Goal: Obtain resource: Obtain resource

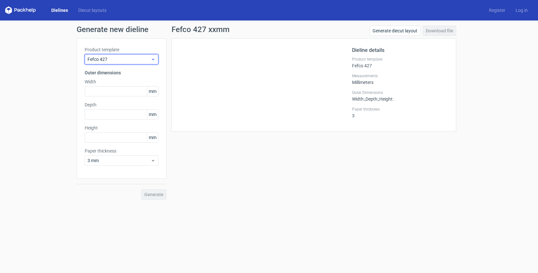
click at [135, 61] on span "Fefco 427" at bounding box center [119, 59] width 63 height 6
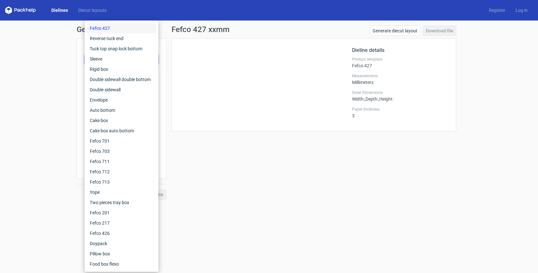
click at [62, 10] on link "Dielines" at bounding box center [59, 10] width 27 height 6
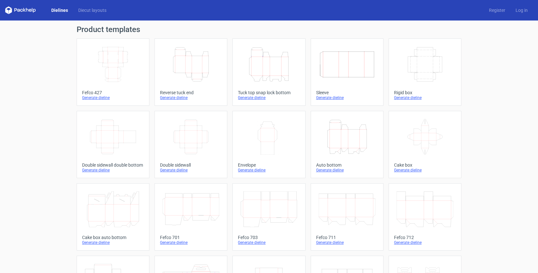
click at [190, 64] on icon "Height Depth Width" at bounding box center [191, 65] width 57 height 36
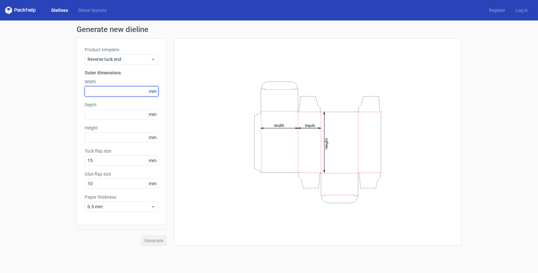
click at [109, 94] on input "text" at bounding box center [122, 91] width 74 height 10
type input "45"
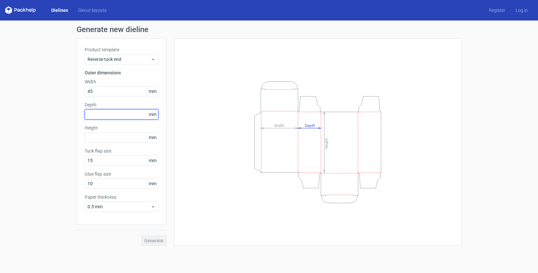
click at [117, 114] on input "text" at bounding box center [122, 114] width 74 height 10
click at [128, 141] on input "text" at bounding box center [122, 137] width 74 height 10
type input "195"
click at [121, 116] on input "text" at bounding box center [122, 114] width 74 height 10
type input "45"
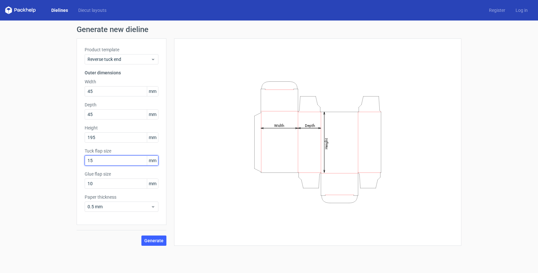
click at [121, 165] on input "15" at bounding box center [122, 161] width 74 height 10
click at [137, 207] on span "0.5 mm" at bounding box center [119, 207] width 63 height 6
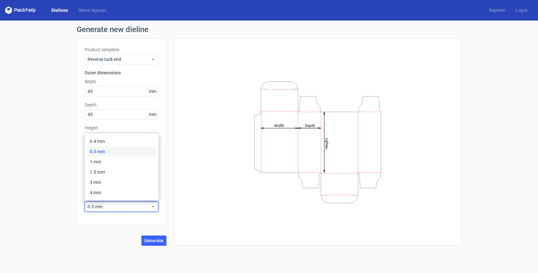
click at [140, 217] on div "Product template Reverse tuck end Outer dimensions Width 45 mm Depth 45 mm Heig…" at bounding box center [122, 131] width 90 height 187
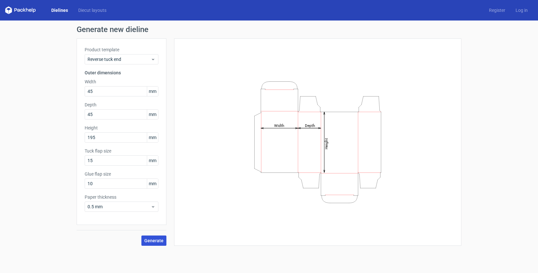
click at [154, 239] on span "Generate" at bounding box center [153, 241] width 19 height 4
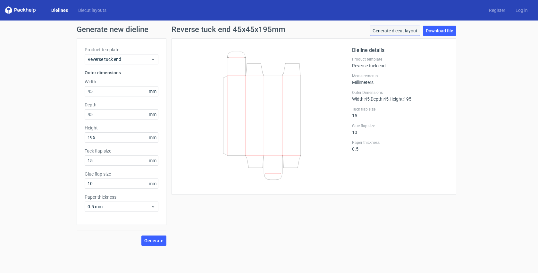
click at [400, 28] on link "Generate diecut layout" at bounding box center [395, 31] width 51 height 10
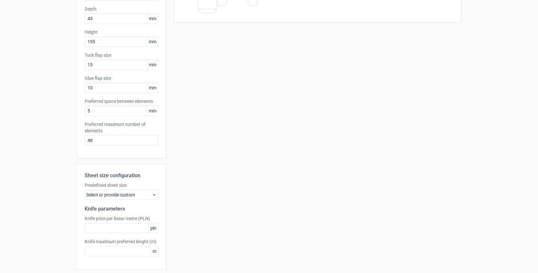
scroll to position [118, 0]
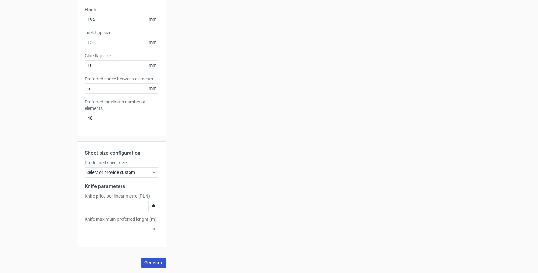
click at [152, 261] on span "Generate" at bounding box center [153, 263] width 19 height 4
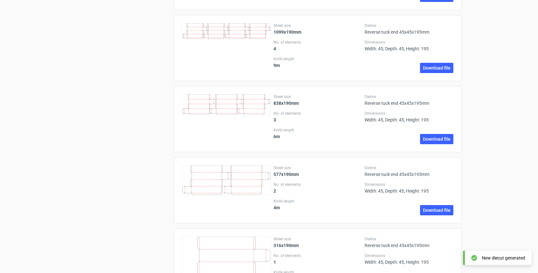
scroll to position [981, 0]
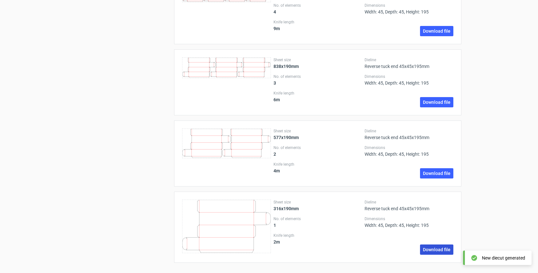
click at [433, 248] on link "Download file" at bounding box center [436, 250] width 33 height 10
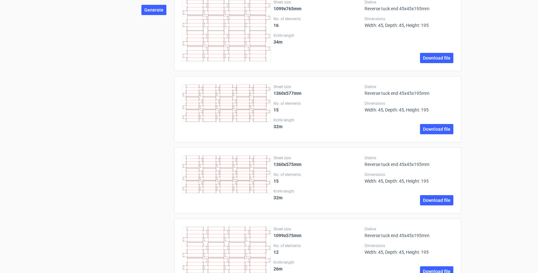
scroll to position [0, 0]
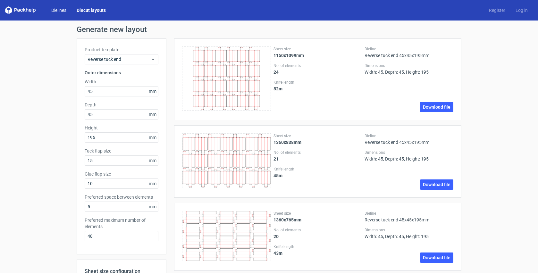
click at [60, 11] on link "Dielines" at bounding box center [58, 10] width 25 height 6
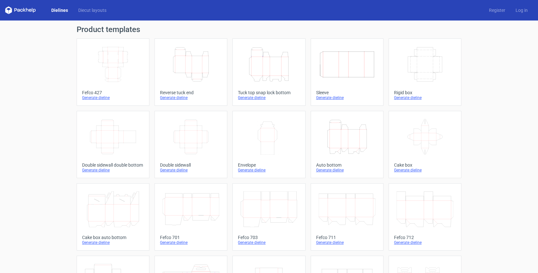
click at [212, 64] on icon "Height Depth Width" at bounding box center [191, 65] width 57 height 36
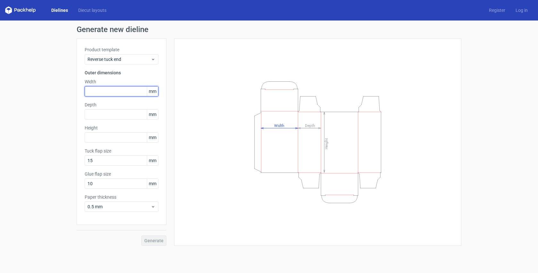
click at [113, 94] on input "text" at bounding box center [122, 91] width 74 height 10
type input "45"
click at [115, 115] on input "text" at bounding box center [122, 114] width 74 height 10
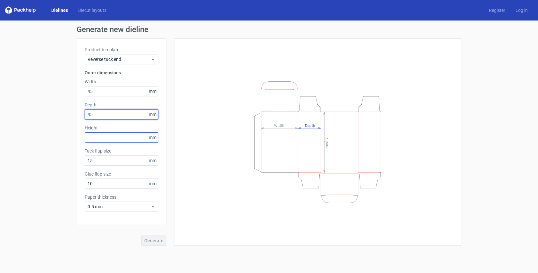
type input "45"
click at [112, 138] on input "text" at bounding box center [122, 137] width 74 height 10
type input "195"
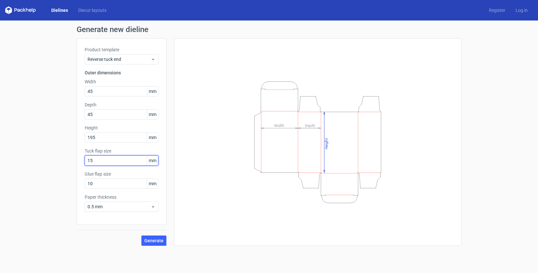
click at [128, 164] on input "15" at bounding box center [122, 161] width 74 height 10
type input "1"
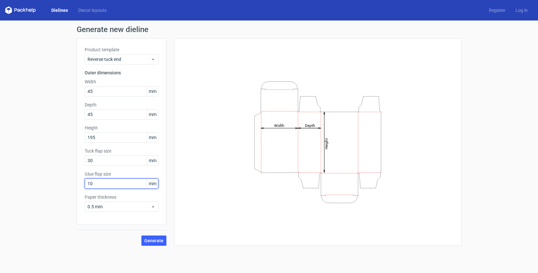
click at [122, 183] on input "10" at bounding box center [122, 184] width 74 height 10
click at [148, 239] on span "Generate" at bounding box center [153, 241] width 19 height 4
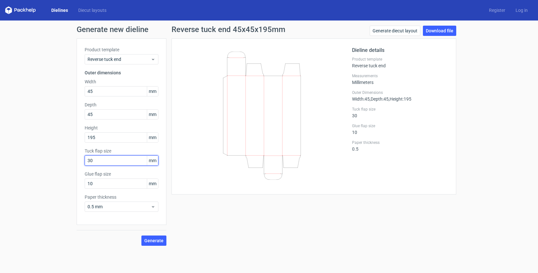
click at [101, 162] on input "30" at bounding box center [122, 161] width 74 height 10
type input "3"
type input "22"
click at [153, 241] on span "Generate" at bounding box center [153, 241] width 19 height 4
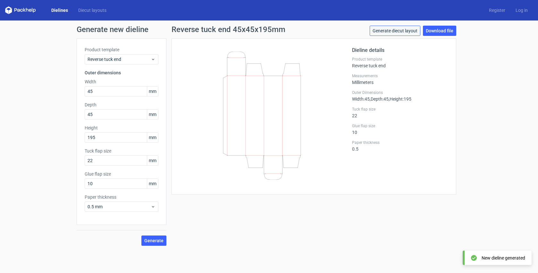
click at [390, 32] on link "Generate diecut layout" at bounding box center [395, 31] width 51 height 10
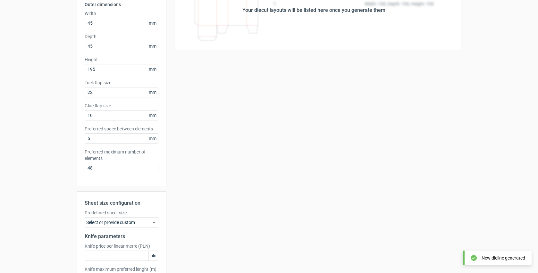
scroll to position [118, 0]
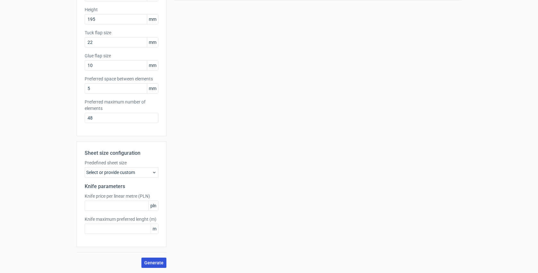
click at [150, 263] on span "Generate" at bounding box center [153, 263] width 19 height 4
click at [158, 263] on span "Generate" at bounding box center [153, 263] width 19 height 4
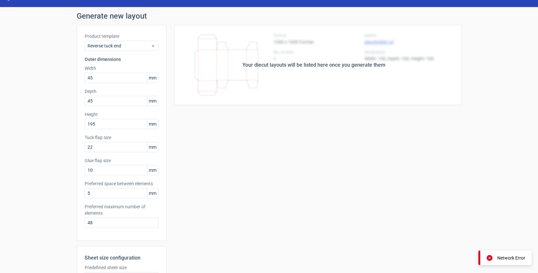
scroll to position [0, 0]
